Goal: Find specific page/section: Find specific page/section

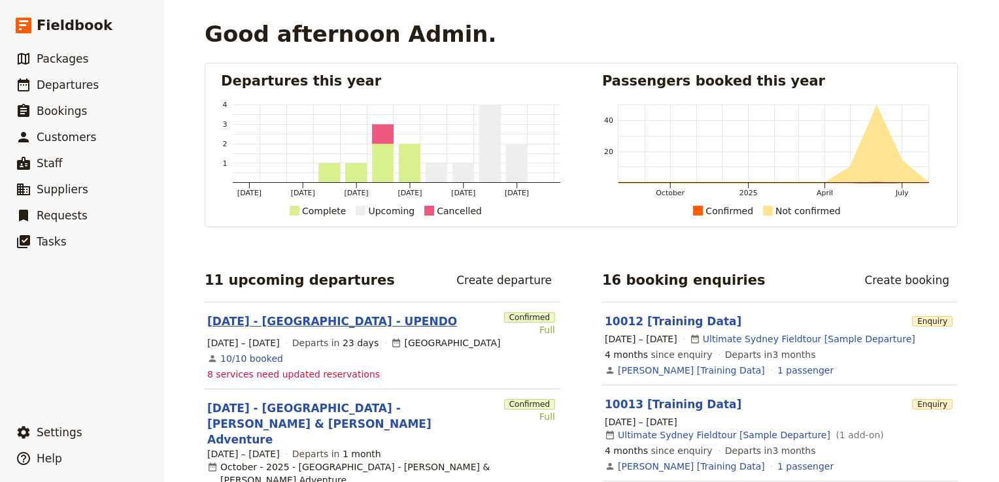
click at [284, 320] on link "[DATE] - [GEOGRAPHIC_DATA] - UPENDO" at bounding box center [332, 322] width 250 height 16
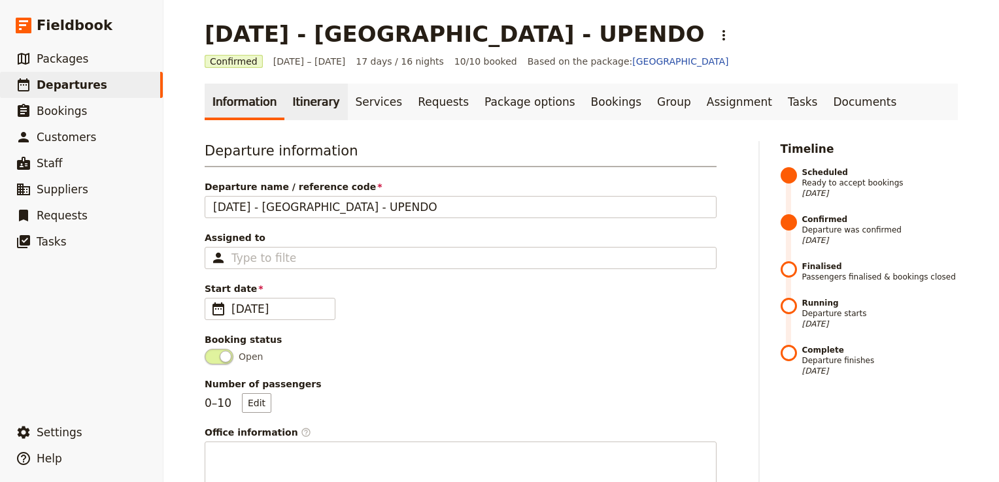
click at [291, 106] on link "Itinerary" at bounding box center [315, 102] width 63 height 37
click at [306, 107] on link "Itinerary" at bounding box center [315, 102] width 63 height 37
